Goal: Find specific page/section: Find specific page/section

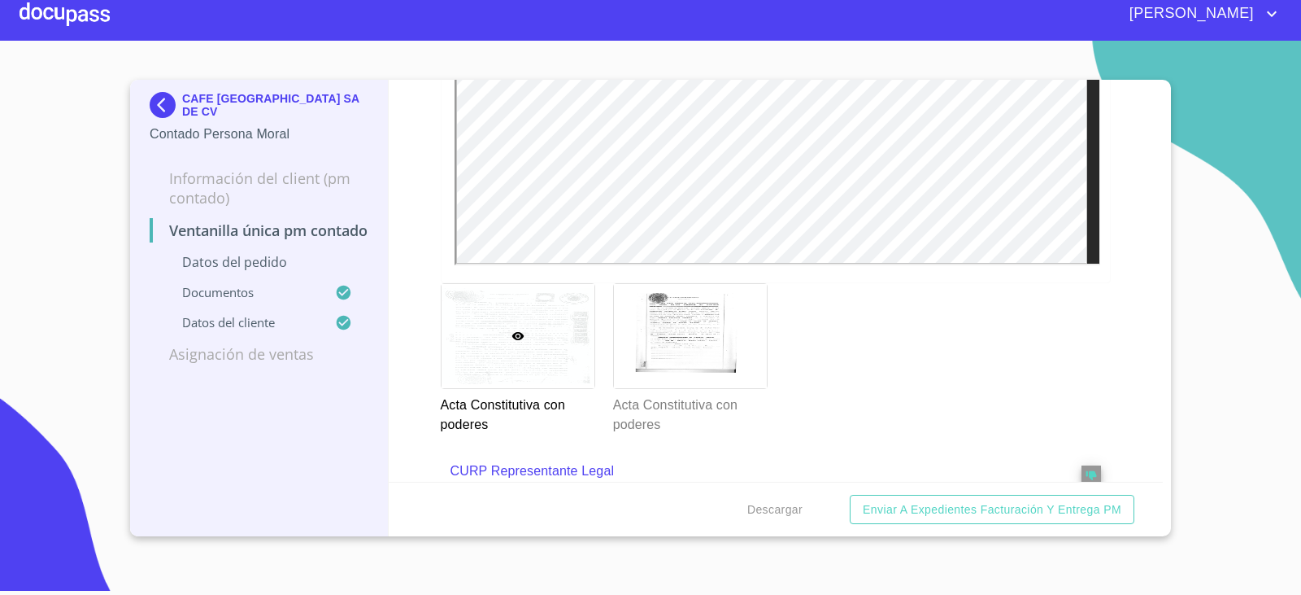
scroll to position [3122, 0]
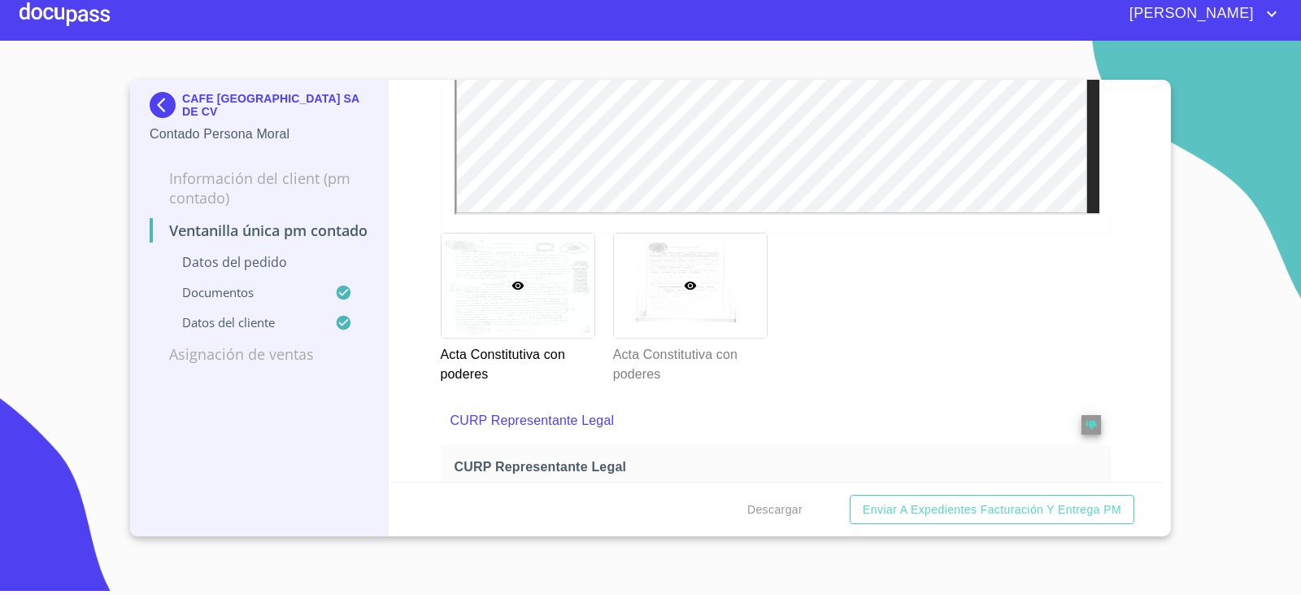
click at [689, 318] on div at bounding box center [690, 285] width 153 height 104
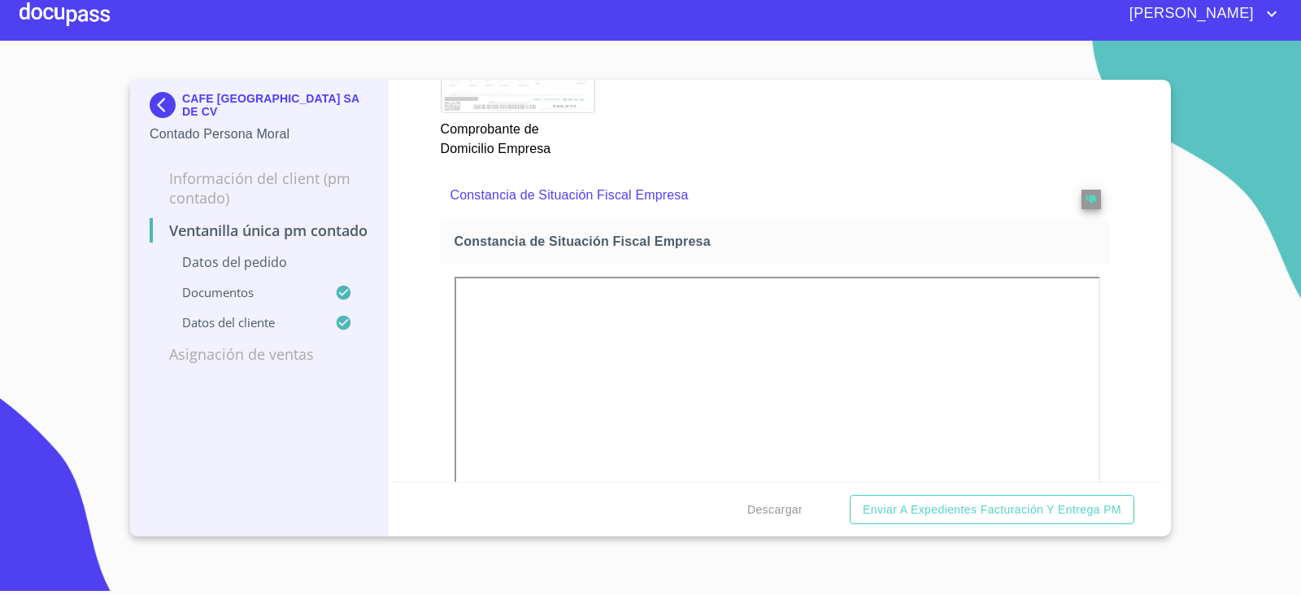
scroll to position [0, 0]
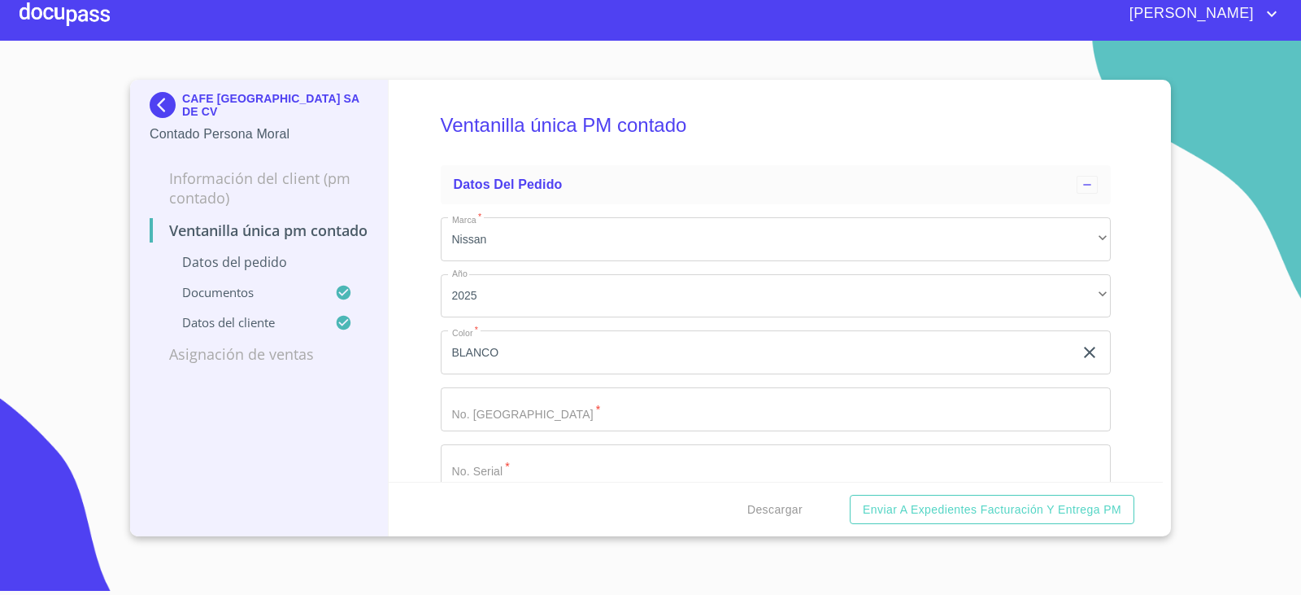
drag, startPoint x: 425, startPoint y: 386, endPoint x: 379, endPoint y: 27, distance: 361.6
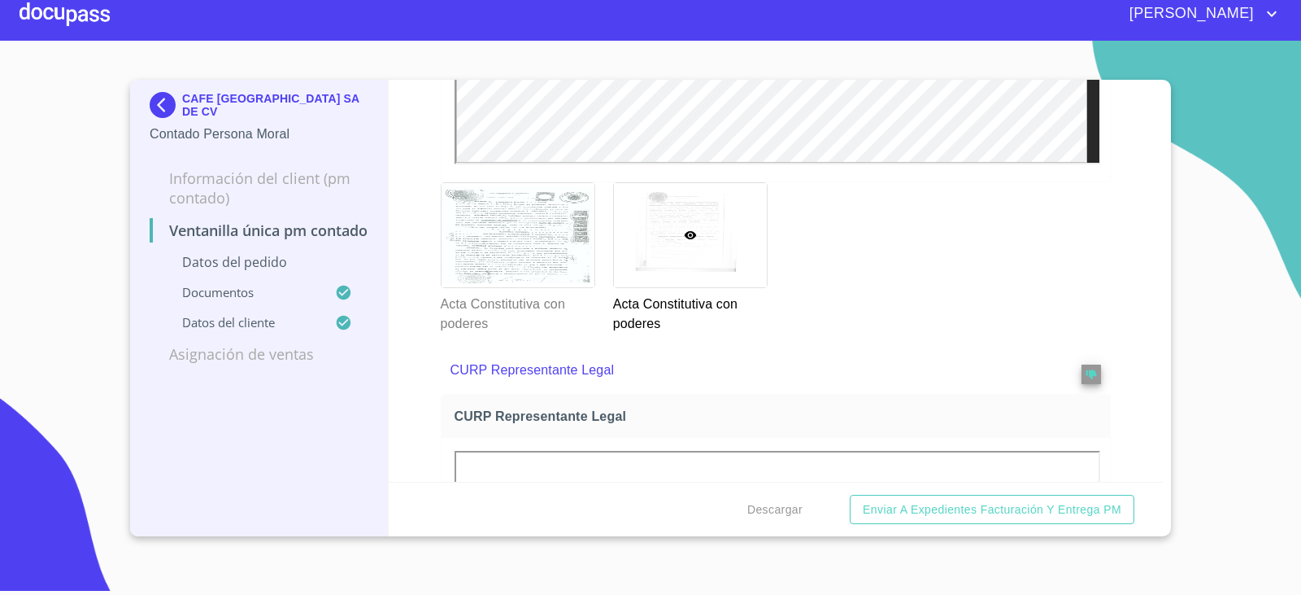
click at [714, 255] on div at bounding box center [690, 235] width 153 height 104
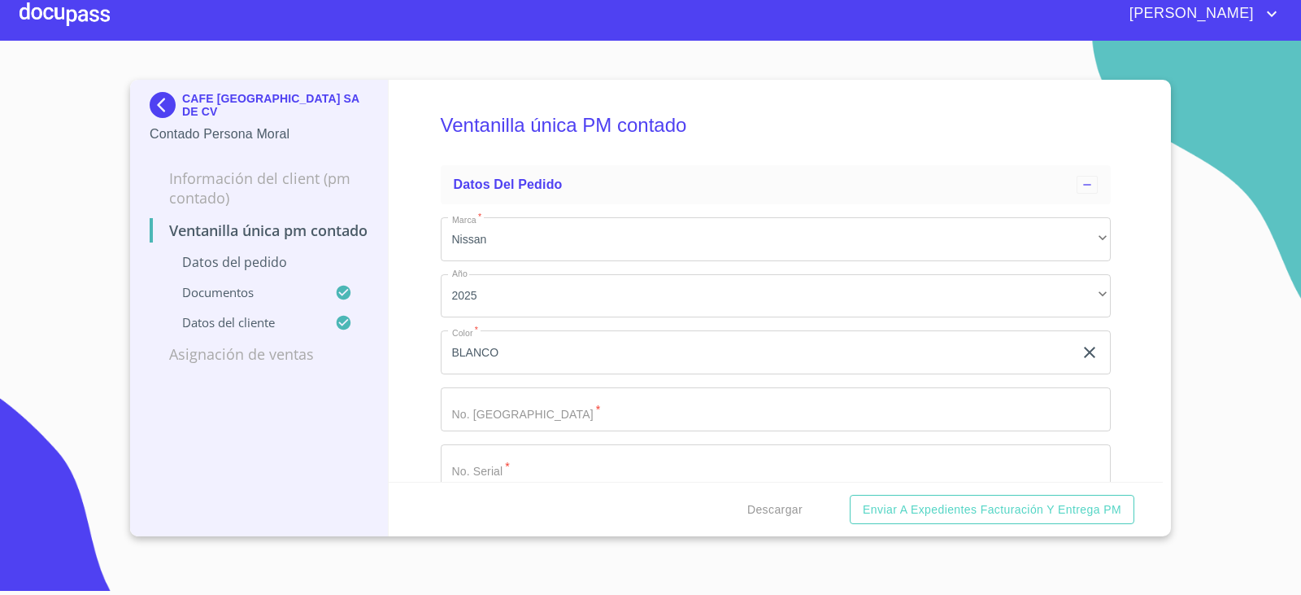
drag, startPoint x: 425, startPoint y: 383, endPoint x: 378, endPoint y: -60, distance: 445.8
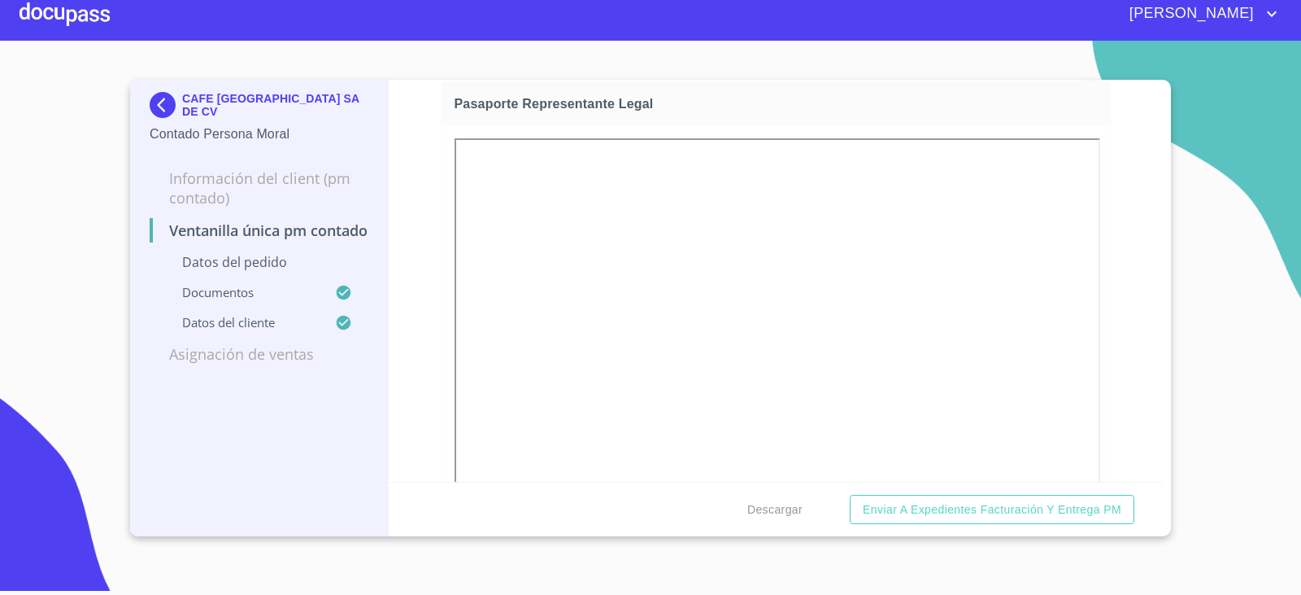
scroll to position [732, 0]
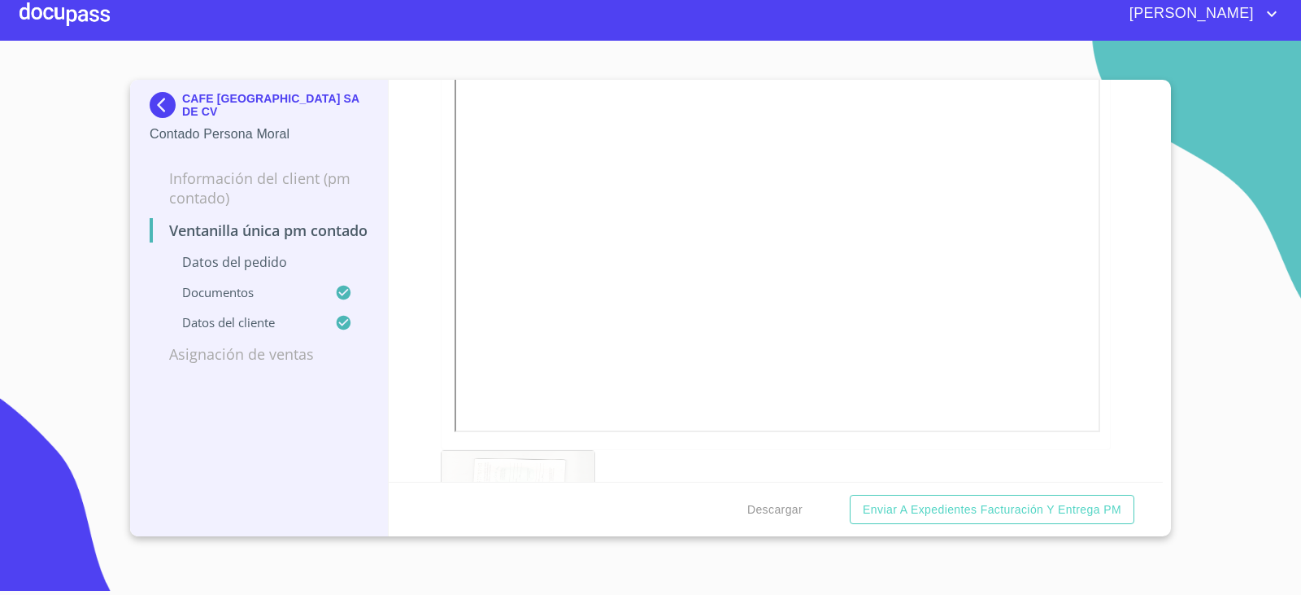
click at [158, 103] on img at bounding box center [166, 105] width 33 height 26
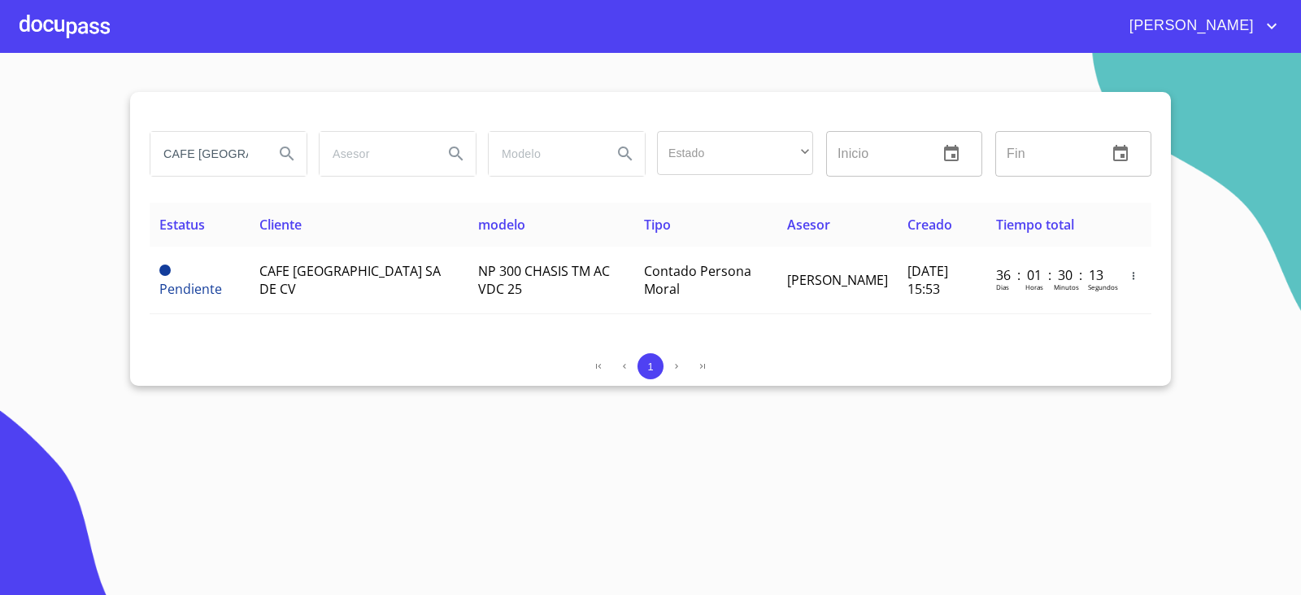
click at [233, 137] on input "CAFE [GEOGRAPHIC_DATA]" at bounding box center [205, 154] width 111 height 44
click at [234, 139] on input "CAFE [GEOGRAPHIC_DATA]" at bounding box center [205, 154] width 111 height 44
type input "TAJIN"
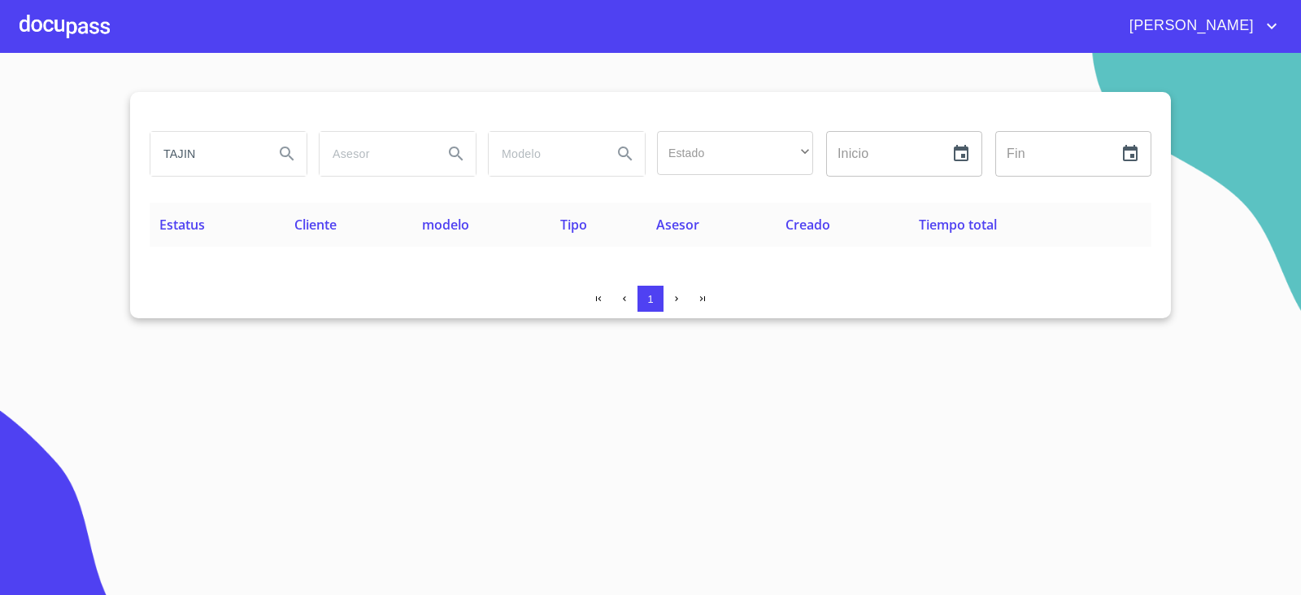
click at [220, 168] on input "TAJIN" at bounding box center [205, 154] width 111 height 44
